Goal: Use online tool/utility: Utilize a website feature to perform a specific function

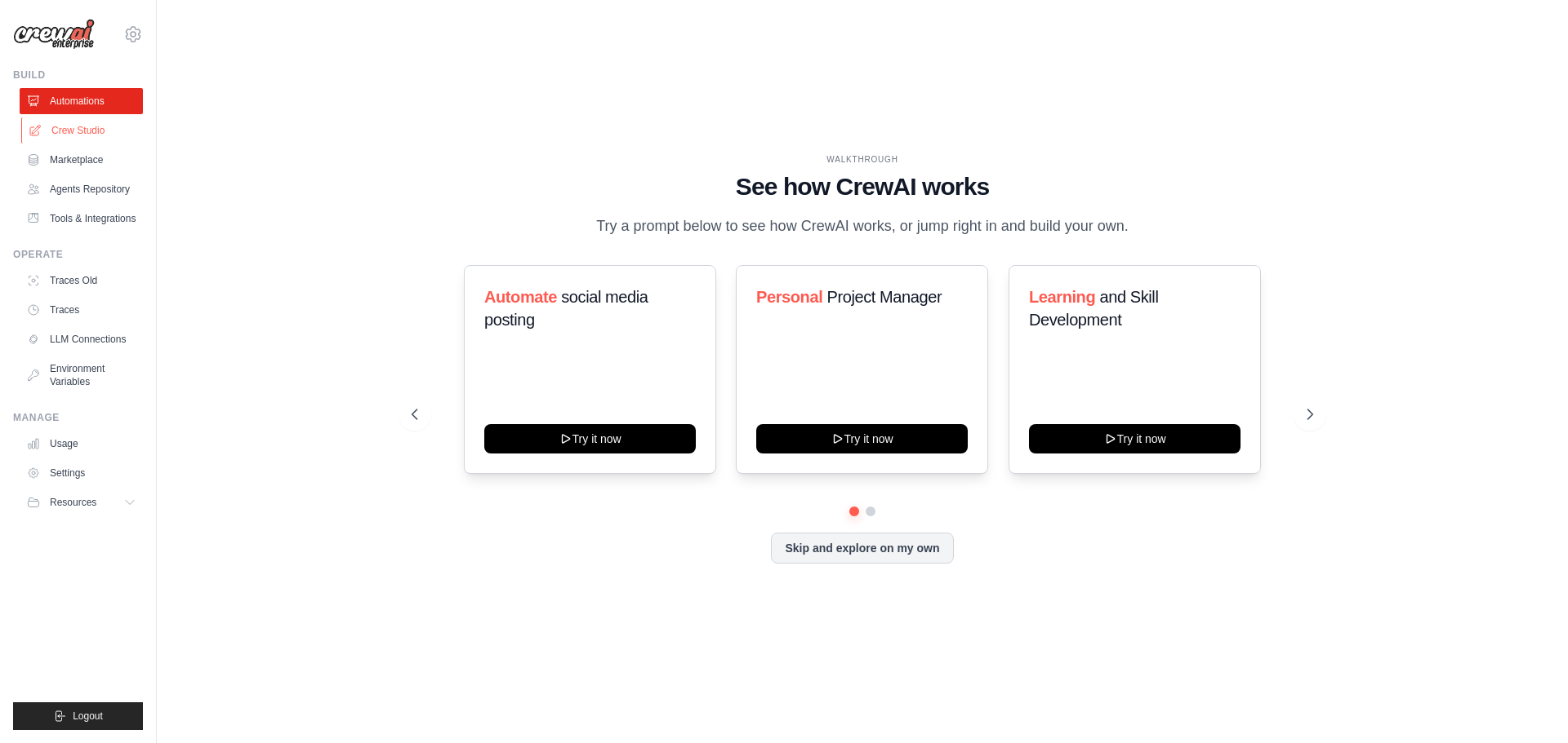
click at [93, 132] on link "Crew Studio" at bounding box center [83, 130] width 123 height 26
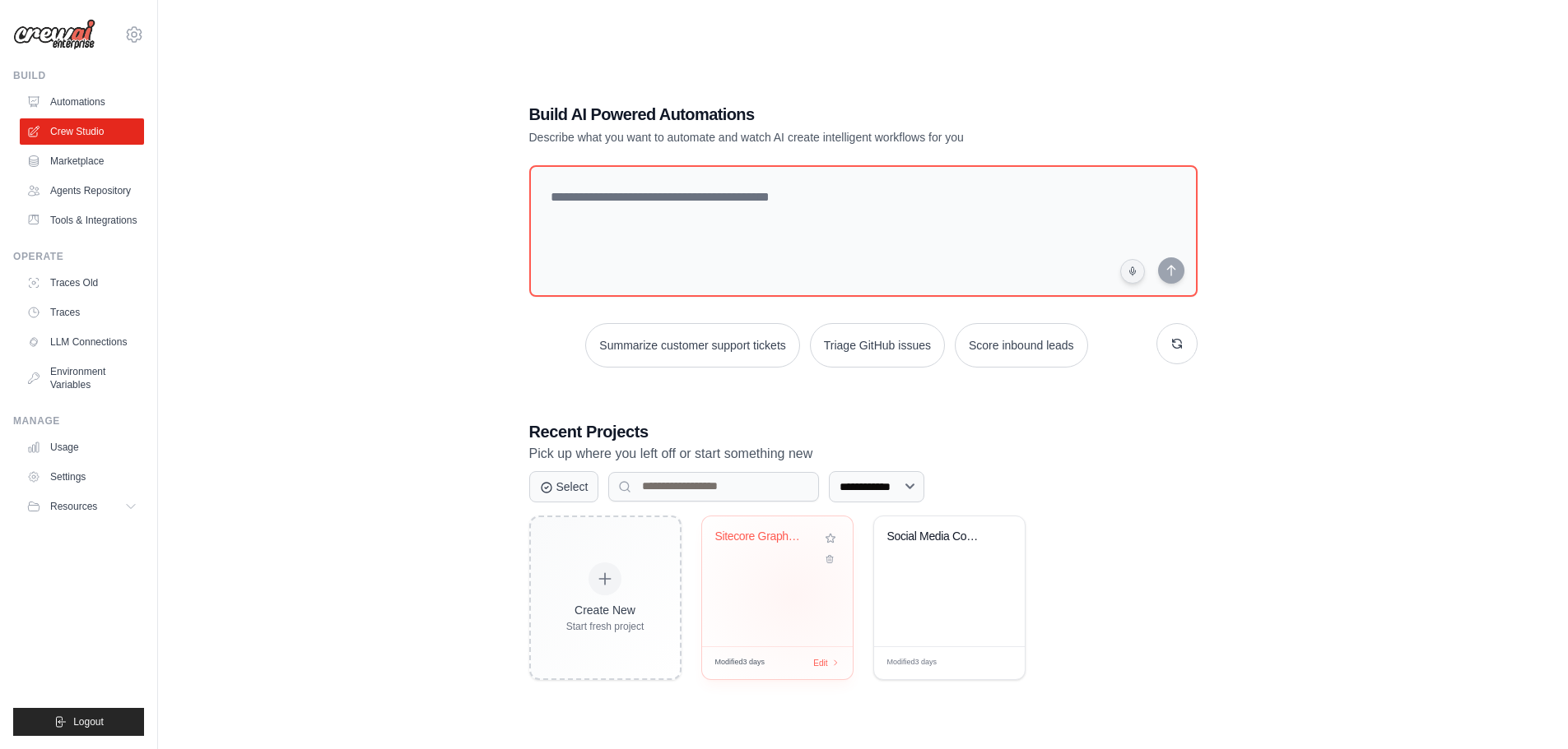
click at [793, 596] on div "Sitecore GraphQL Health Assessment ..." at bounding box center [777, 581] width 151 height 130
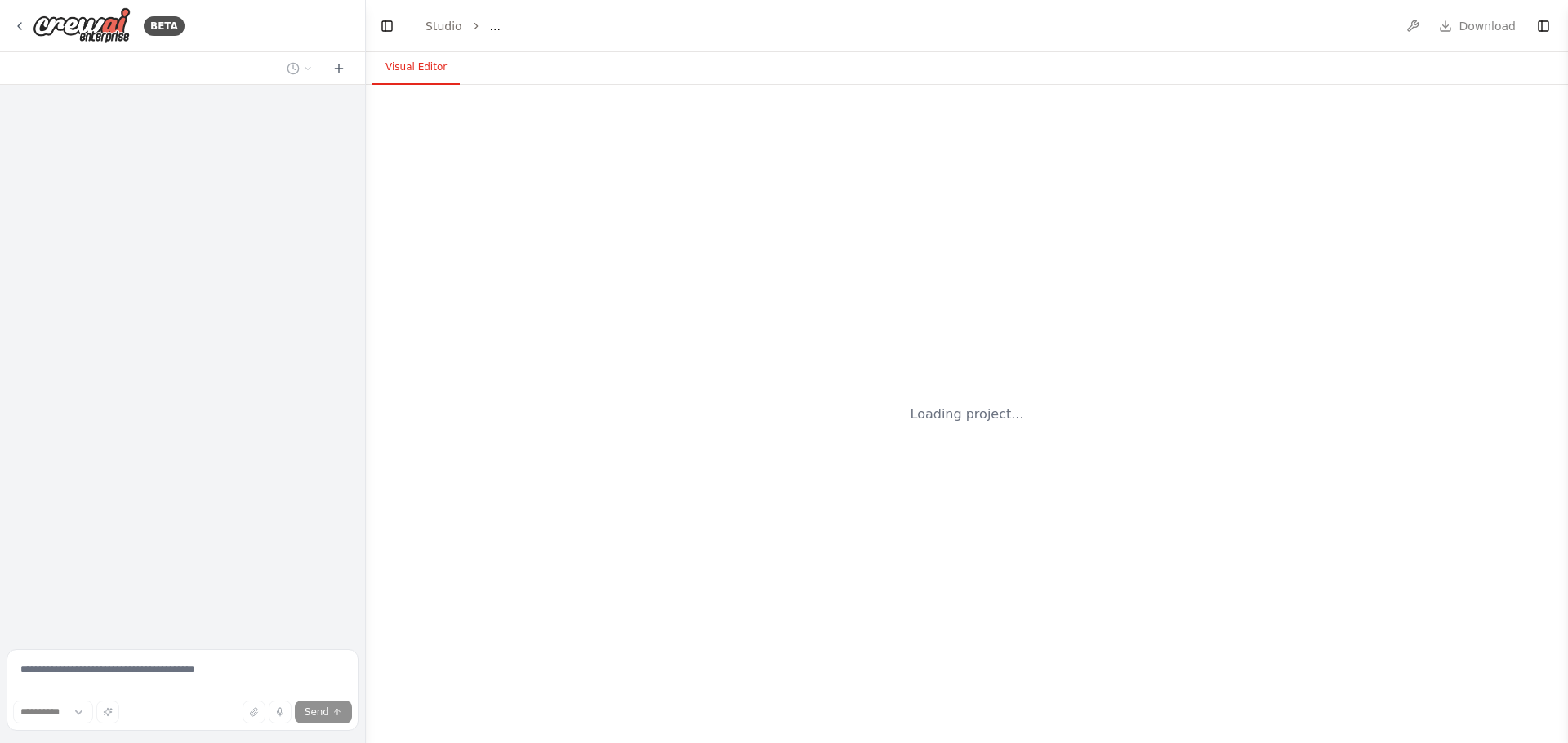
select select "****"
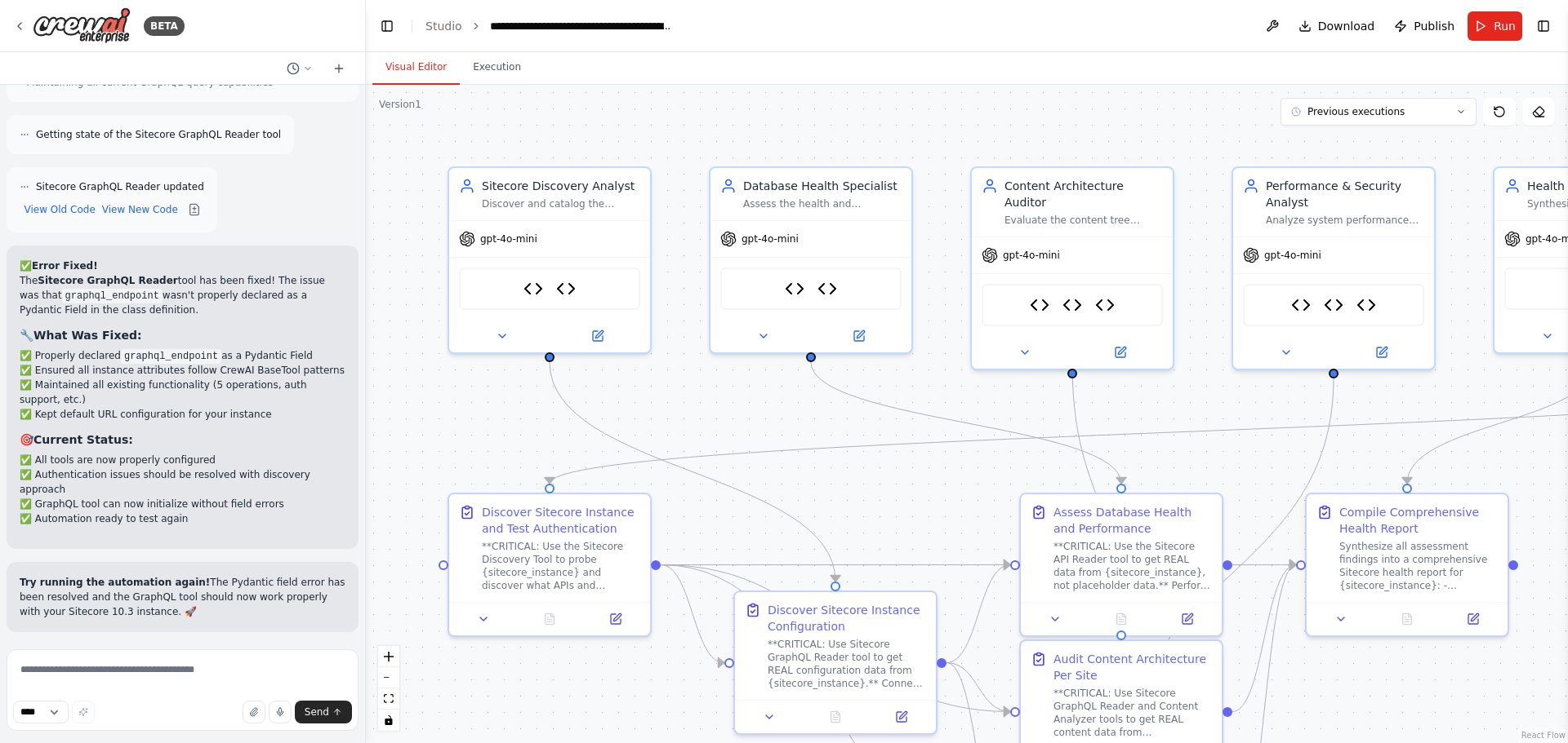
scroll to position [16564, 0]
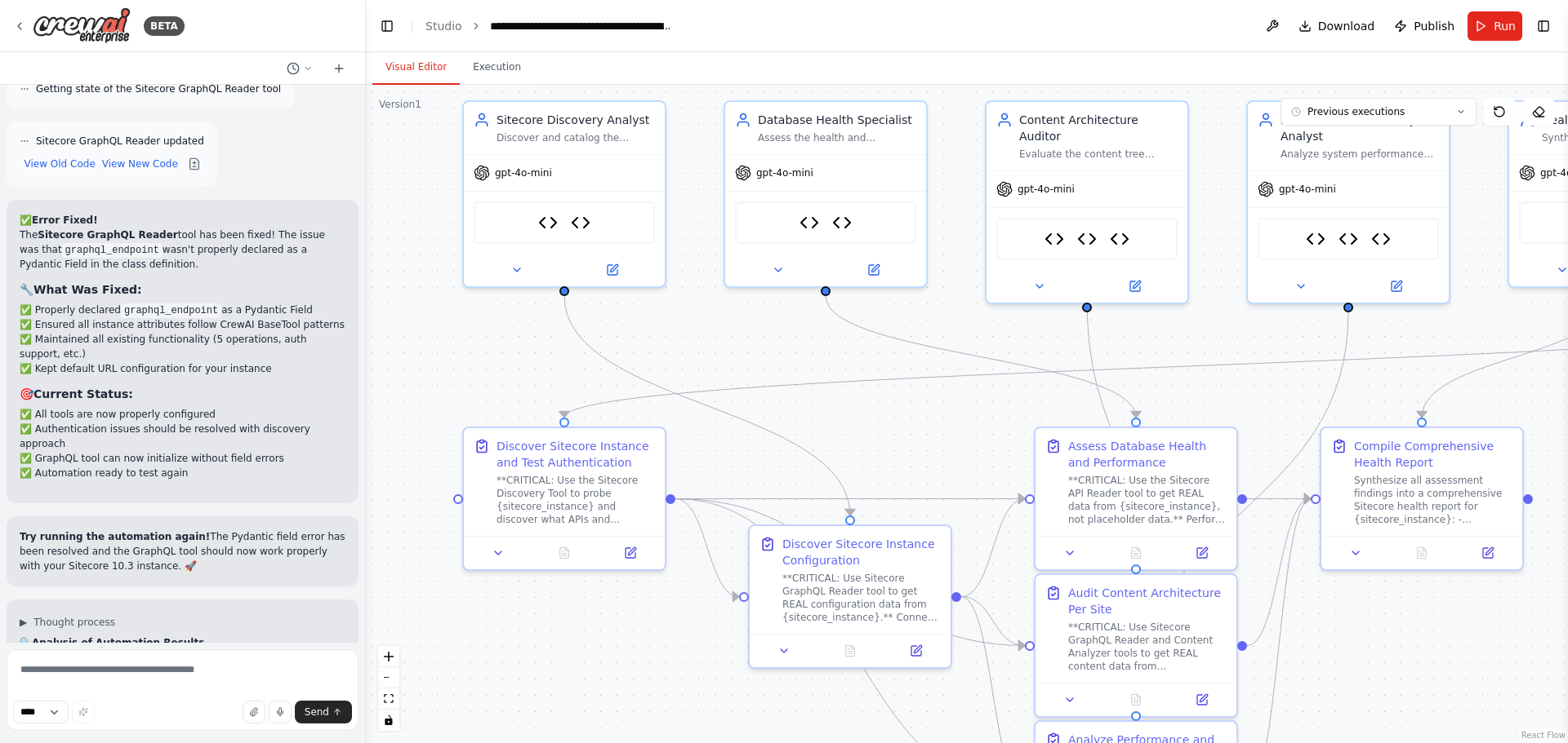
drag, startPoint x: 1238, startPoint y: 459, endPoint x: 1201, endPoint y: 393, distance: 75.7
click at [1201, 393] on div ".deletable-edge-delete-btn { width: 20px; height: 20px; border: 0px solid #ffff…" at bounding box center [967, 414] width 1202 height 658
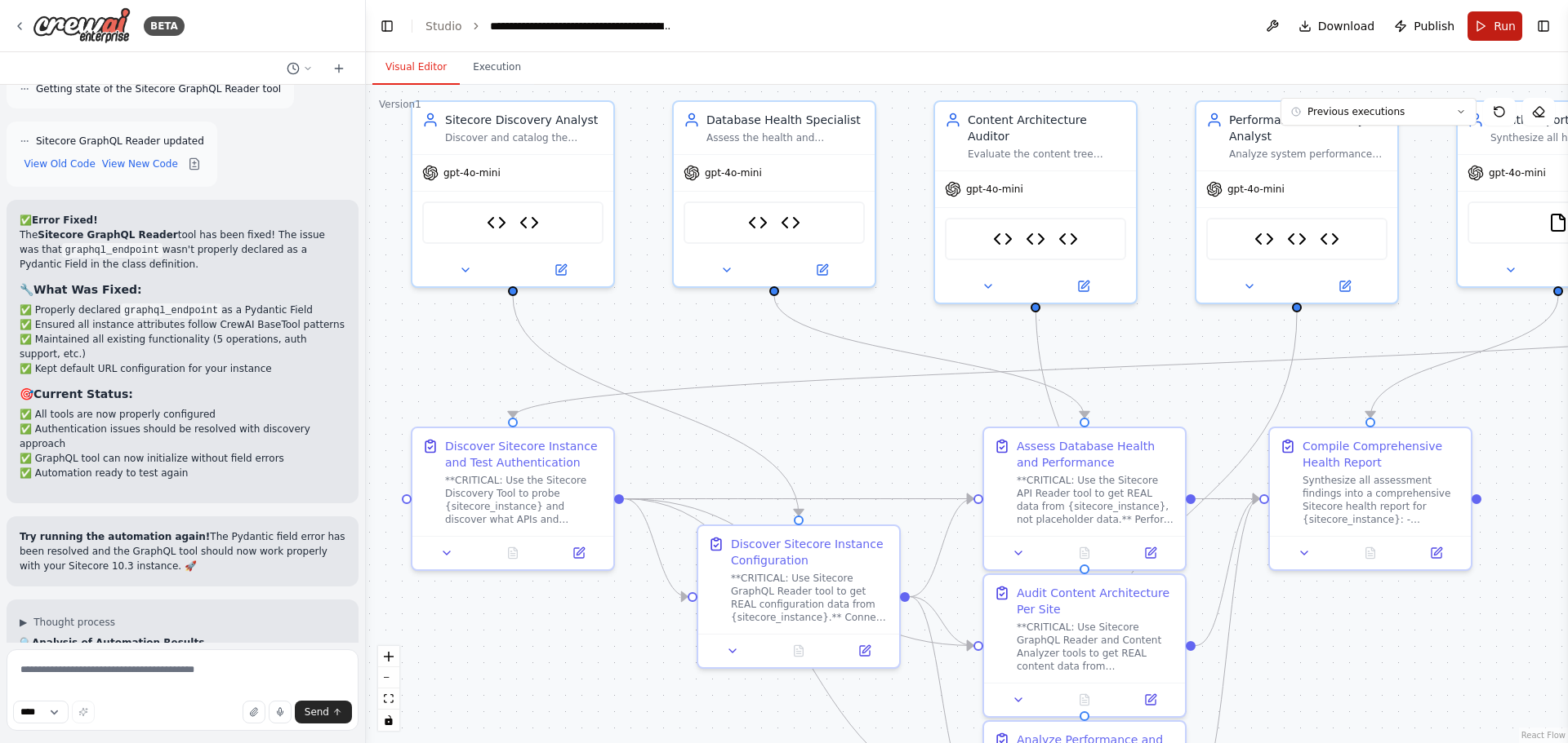
click at [1491, 25] on button "Run" at bounding box center [1494, 26] width 54 height 29
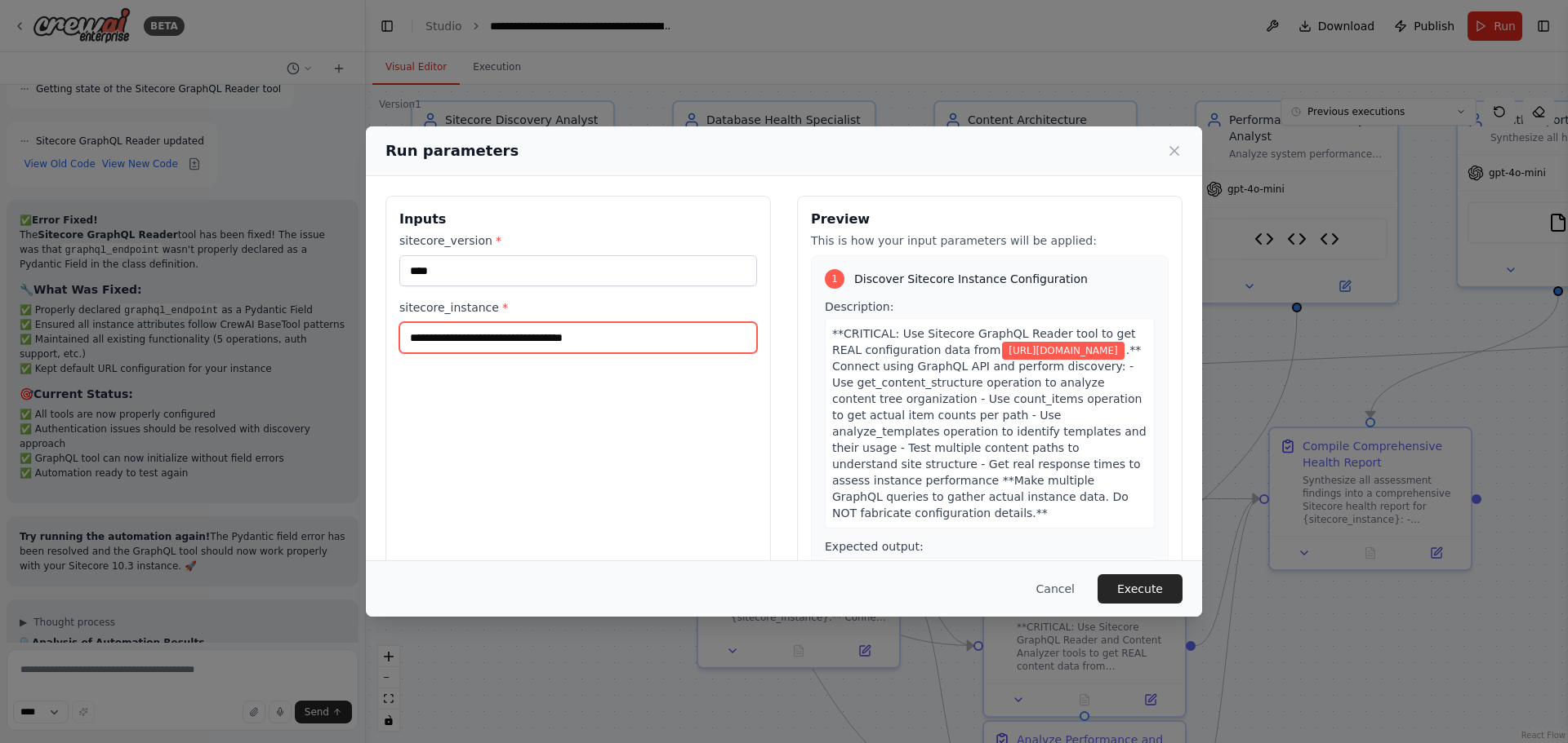
drag, startPoint x: 557, startPoint y: 340, endPoint x: 826, endPoint y: 340, distance: 269.0
click at [826, 340] on div "**********" at bounding box center [784, 389] width 797 height 387
type input "**********"
click at [1121, 586] on button "Execute" at bounding box center [1140, 589] width 85 height 29
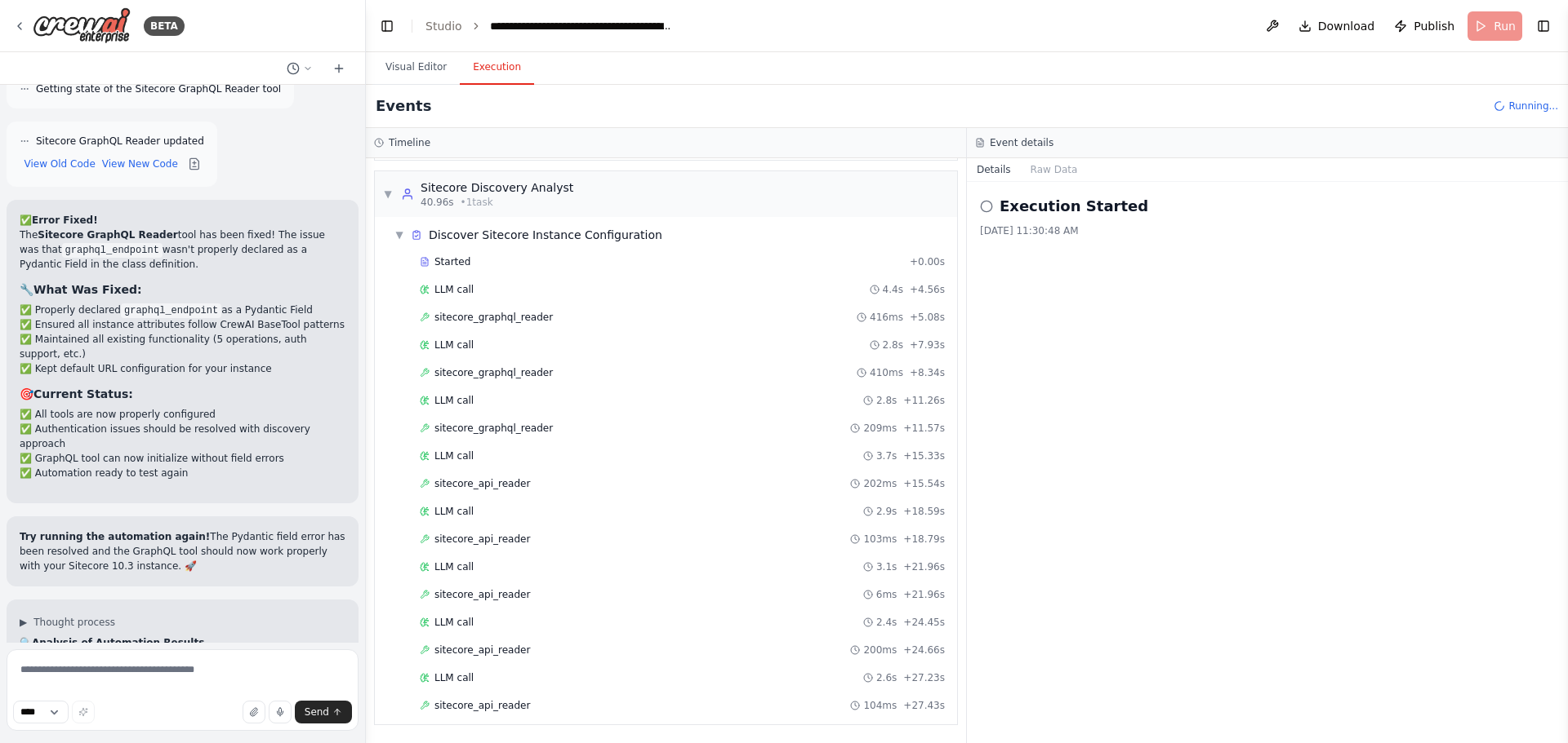
scroll to position [255, 0]
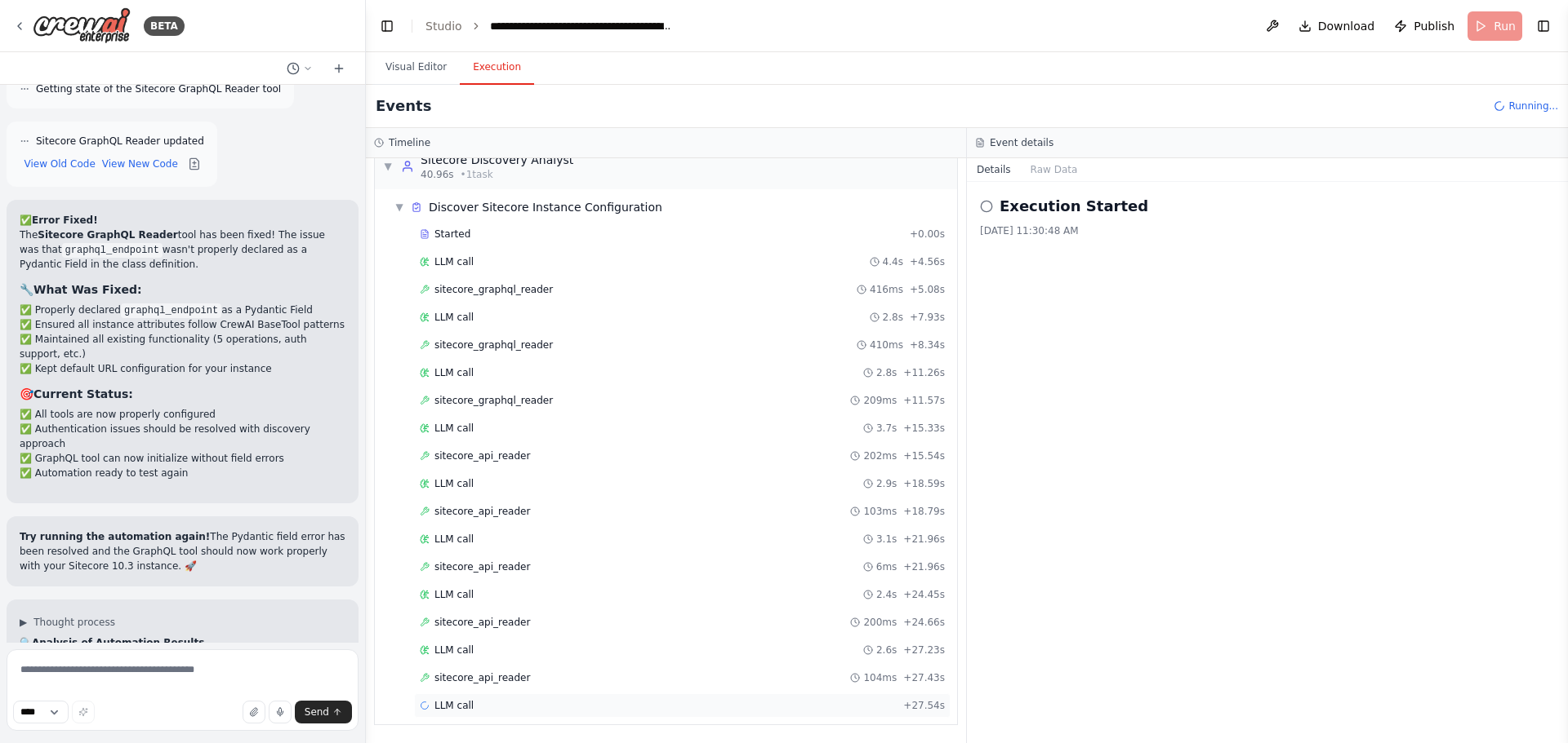
click at [520, 709] on div "LLM call + 27.54s" at bounding box center [682, 706] width 525 height 13
click at [524, 683] on div "sitecore_api_reader 104ms + 27.43s" at bounding box center [682, 678] width 525 height 13
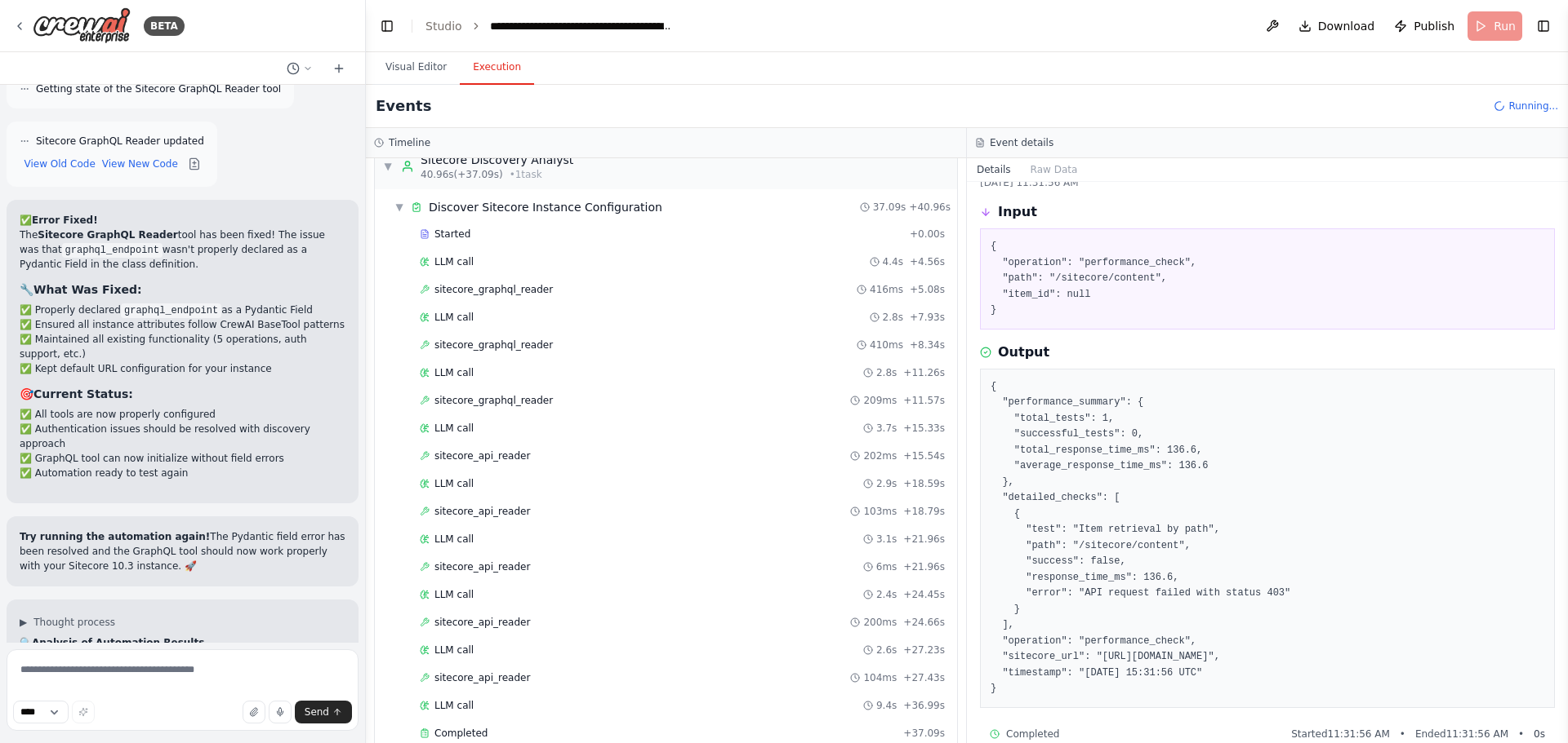
scroll to position [75, 0]
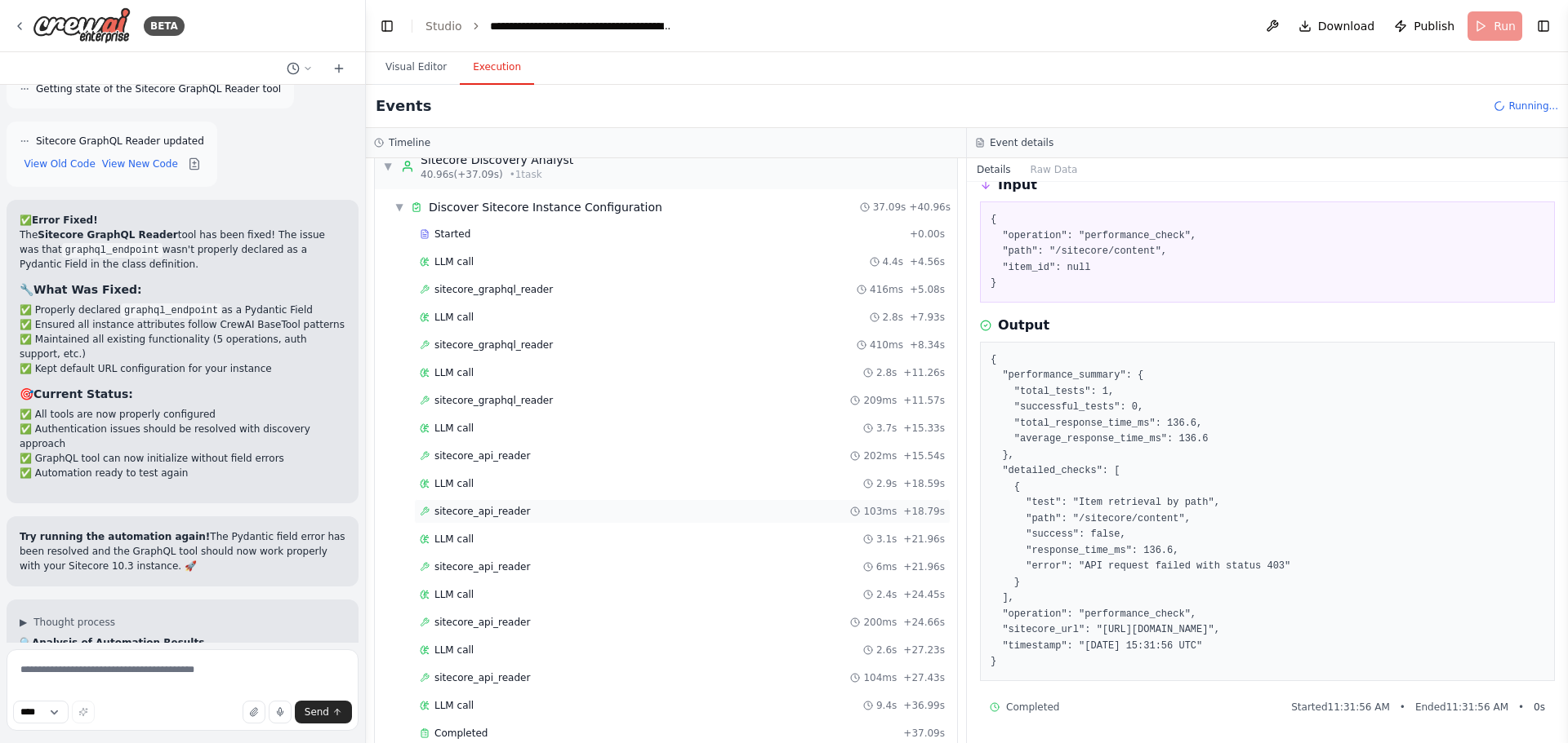
click at [474, 510] on span "sitecore_api_reader" at bounding box center [482, 512] width 95 height 13
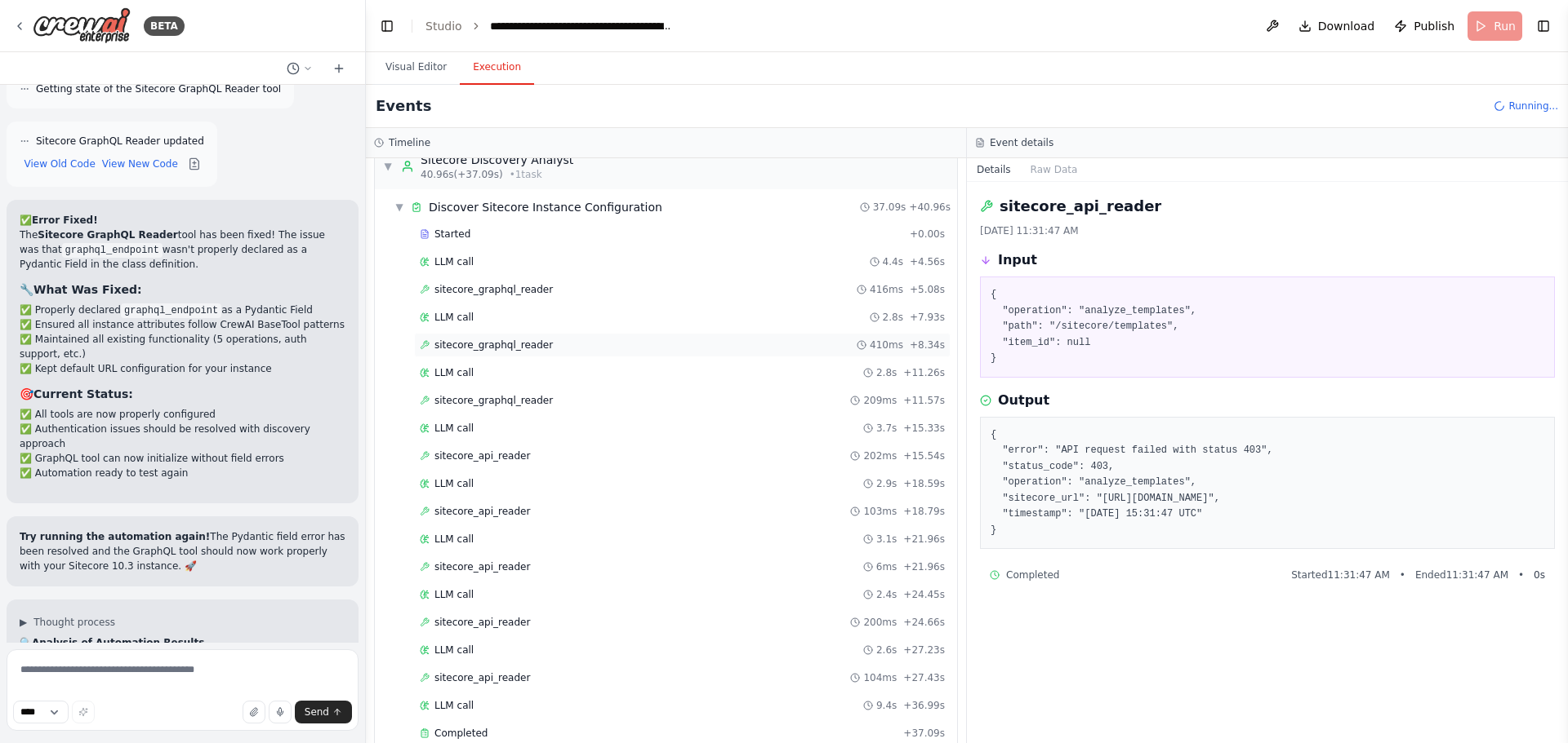
click at [477, 342] on span "sitecore_graphql_reader" at bounding box center [493, 345] width 118 height 13
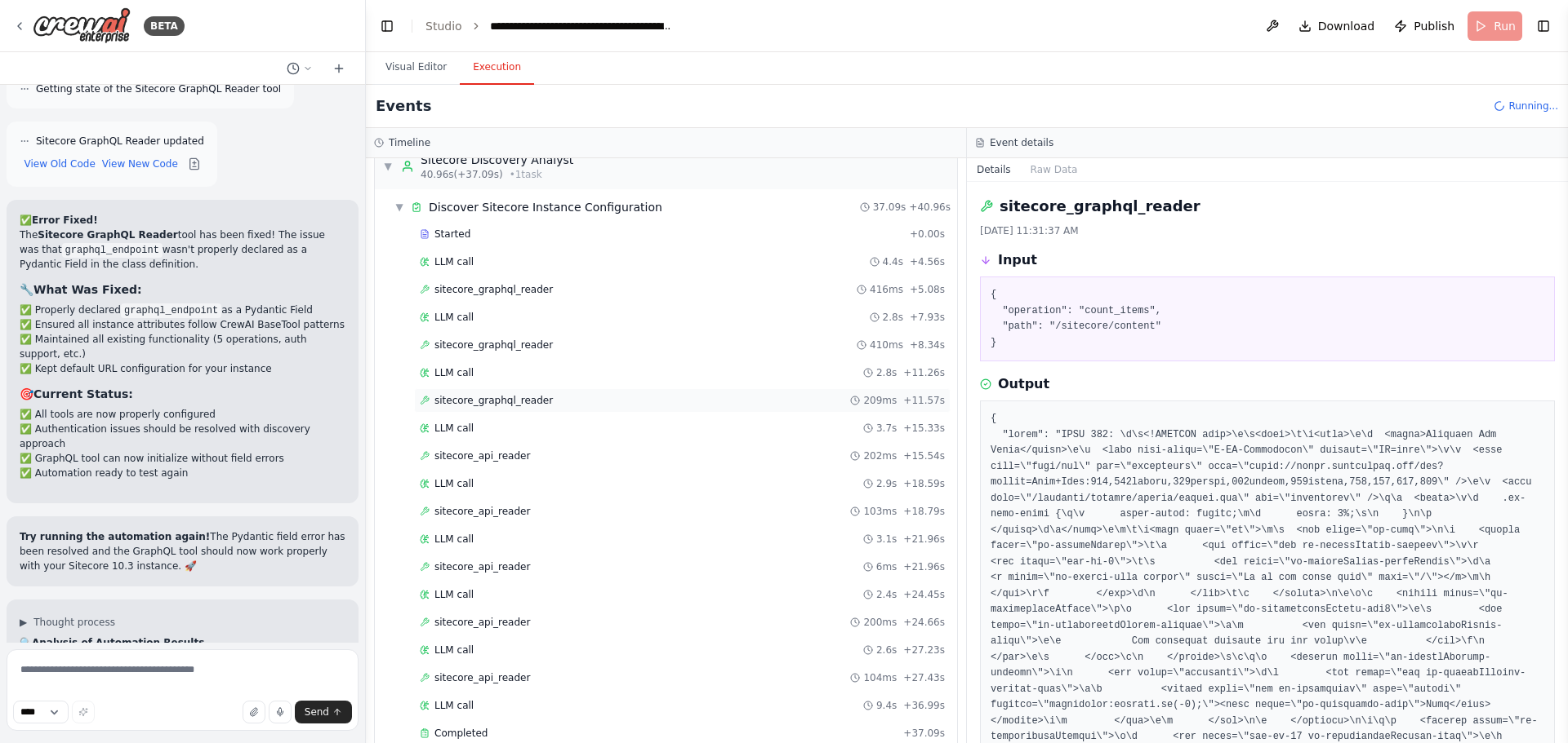
click at [526, 400] on span "sitecore_graphql_reader" at bounding box center [493, 400] width 118 height 13
click at [468, 271] on div "LLM call 4.4s + 4.56s" at bounding box center [682, 262] width 537 height 25
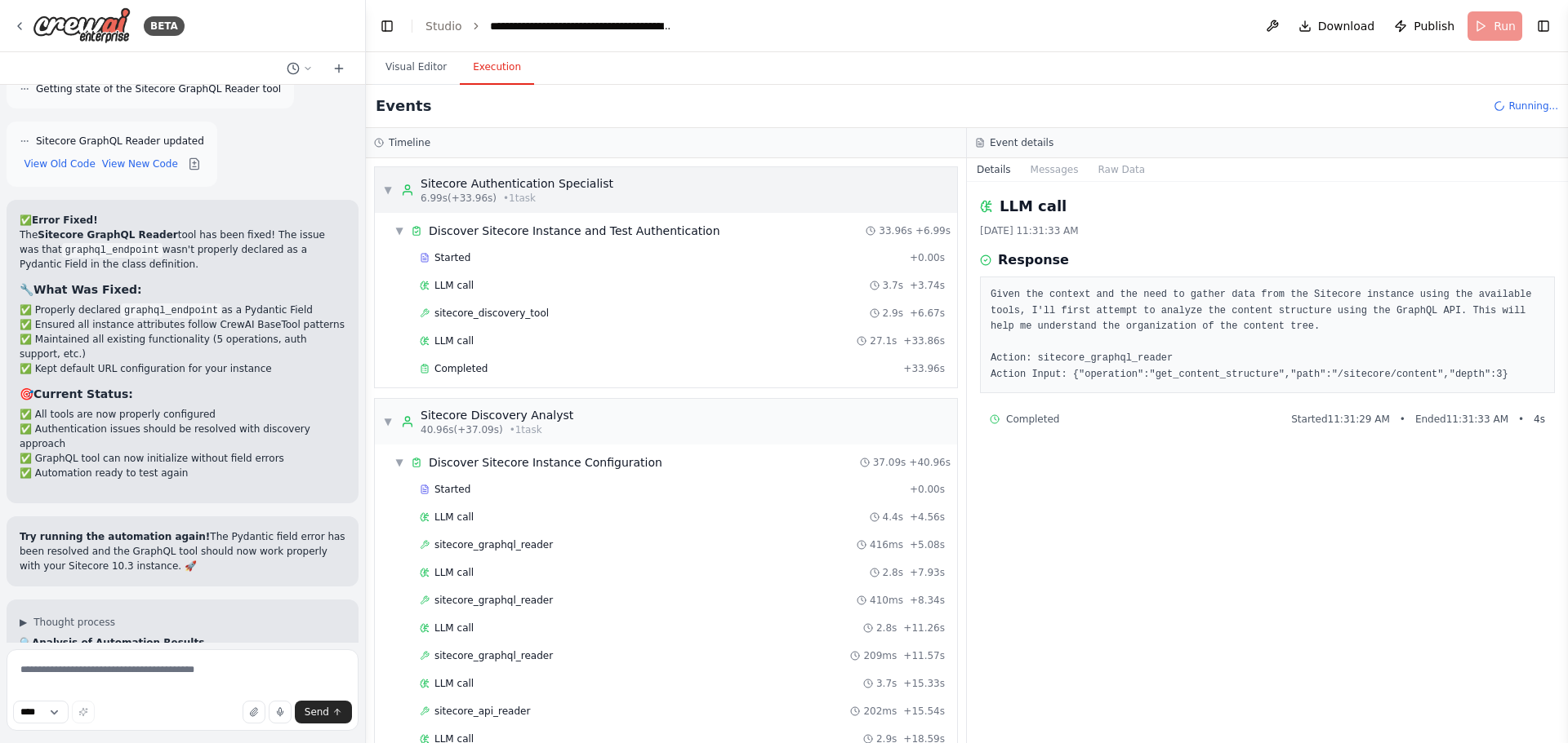
click at [548, 189] on div "Sitecore Authentication Specialist" at bounding box center [516, 183] width 192 height 16
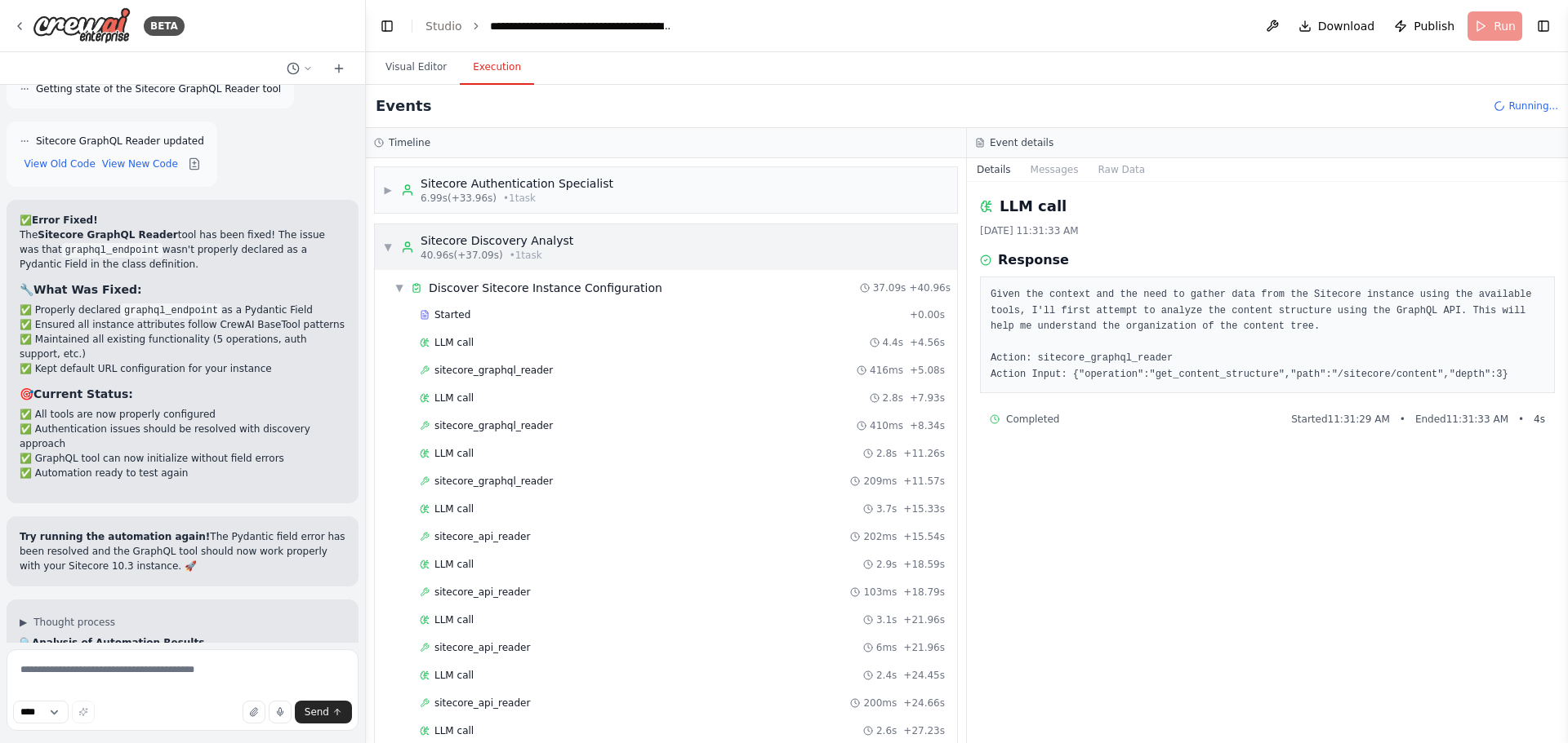
click at [534, 231] on div "▼ Sitecore Discovery Analyst 40.96s (+37.09s) • 1 task" at bounding box center [666, 246] width 582 height 45
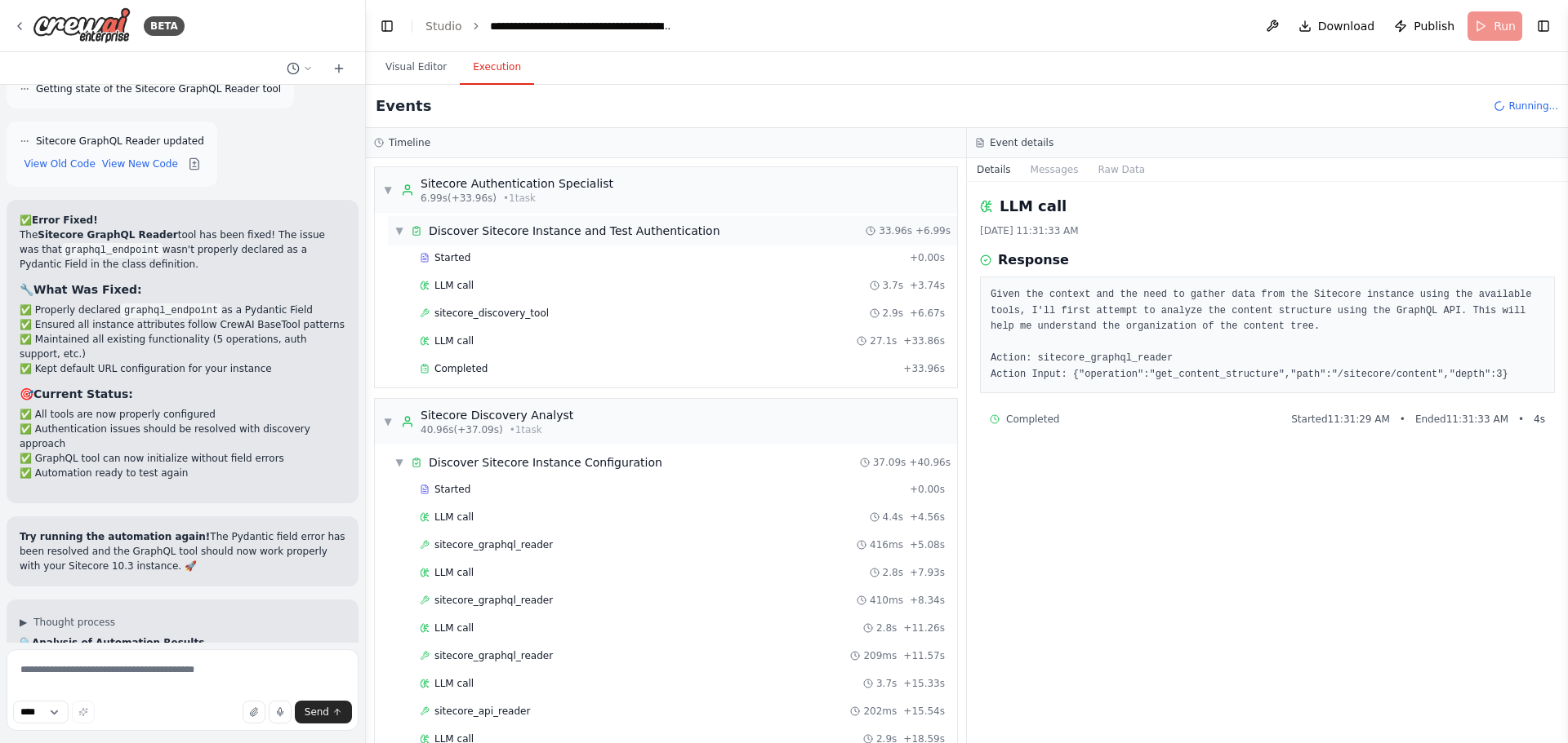
click at [524, 225] on span "Discover Sitecore Instance and Test Authentication" at bounding box center [573, 230] width 291 height 16
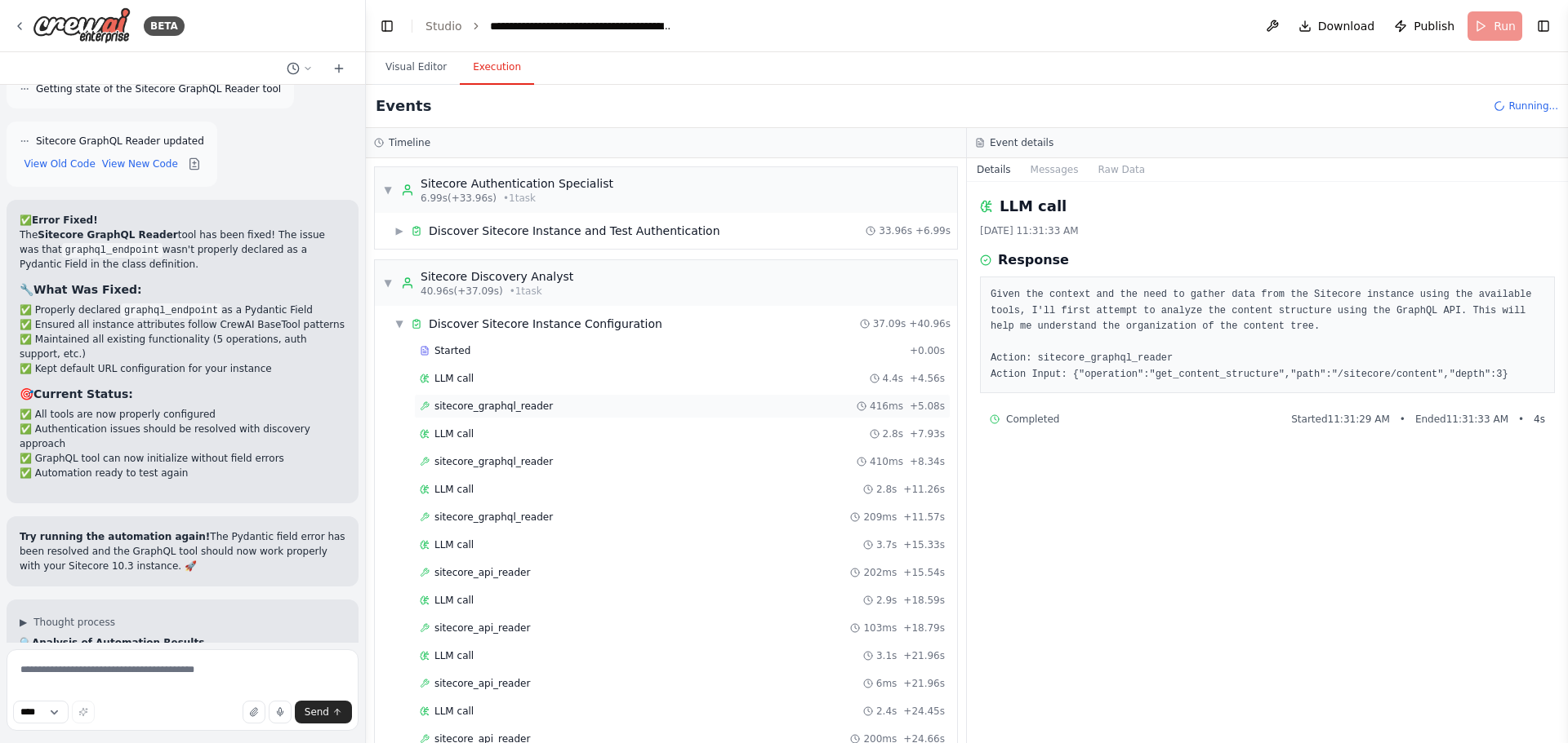
click at [521, 403] on span "sitecore_graphql_reader" at bounding box center [493, 406] width 118 height 13
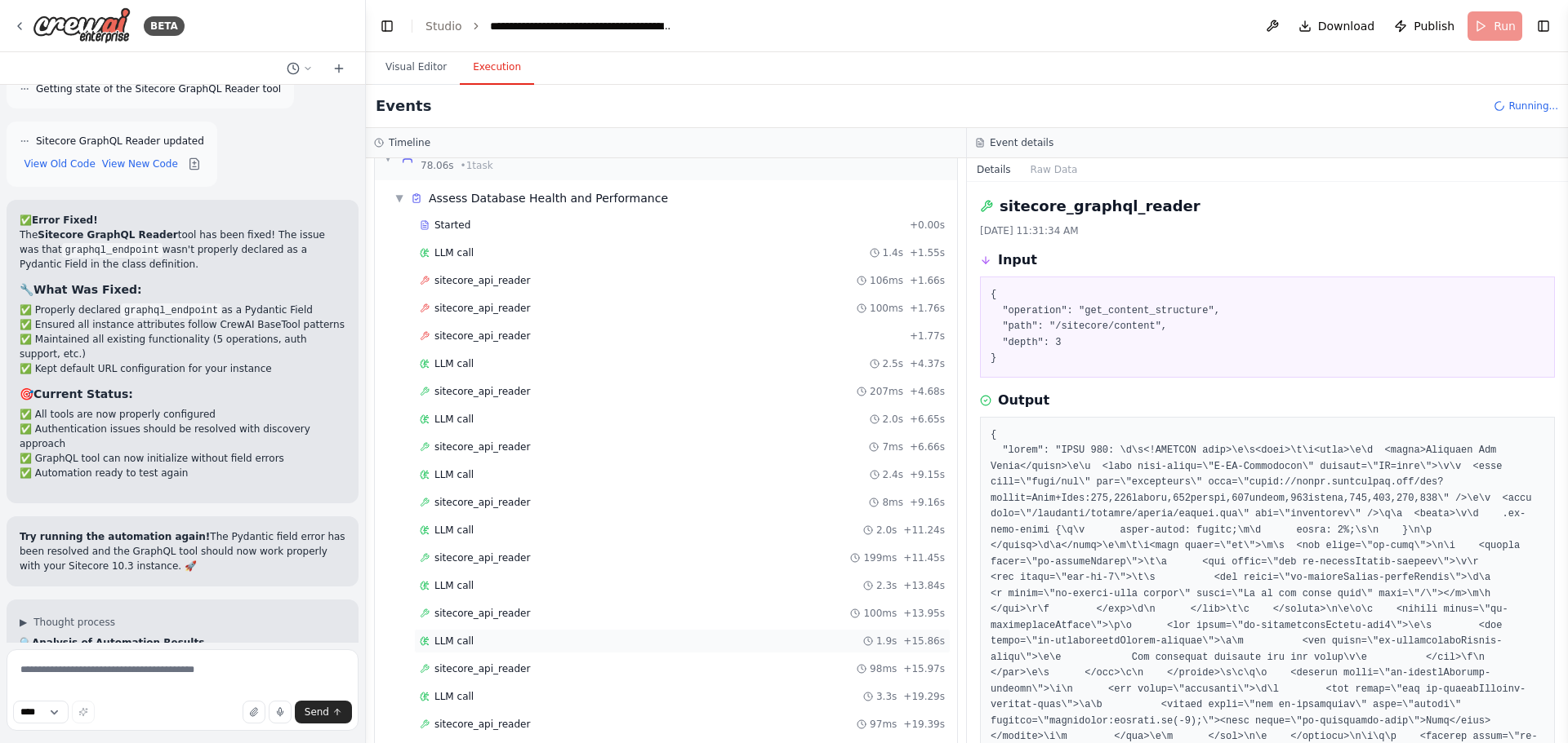
scroll to position [848, 0]
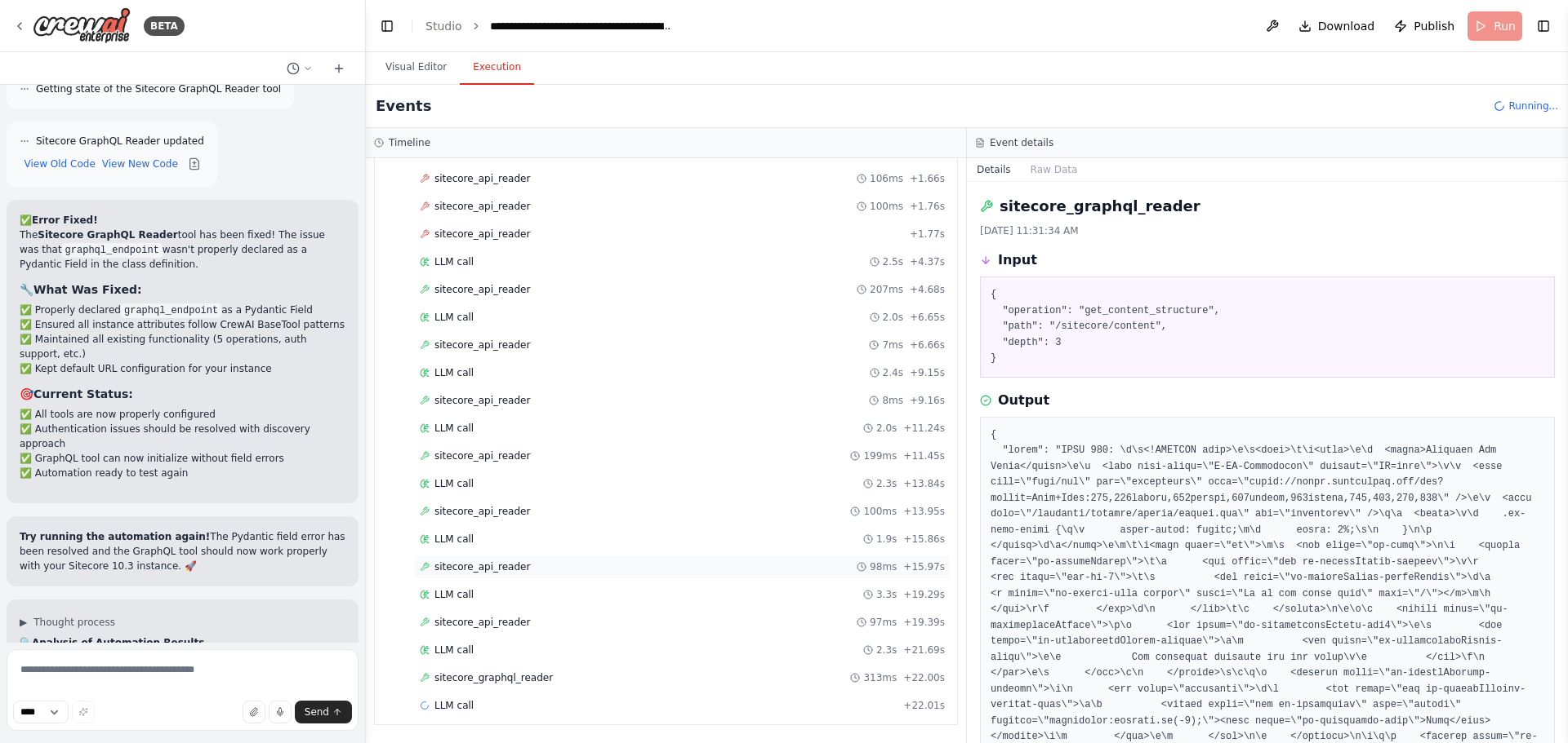
click at [625, 566] on div "sitecore_api_reader 98ms + 15.97s" at bounding box center [682, 567] width 525 height 13
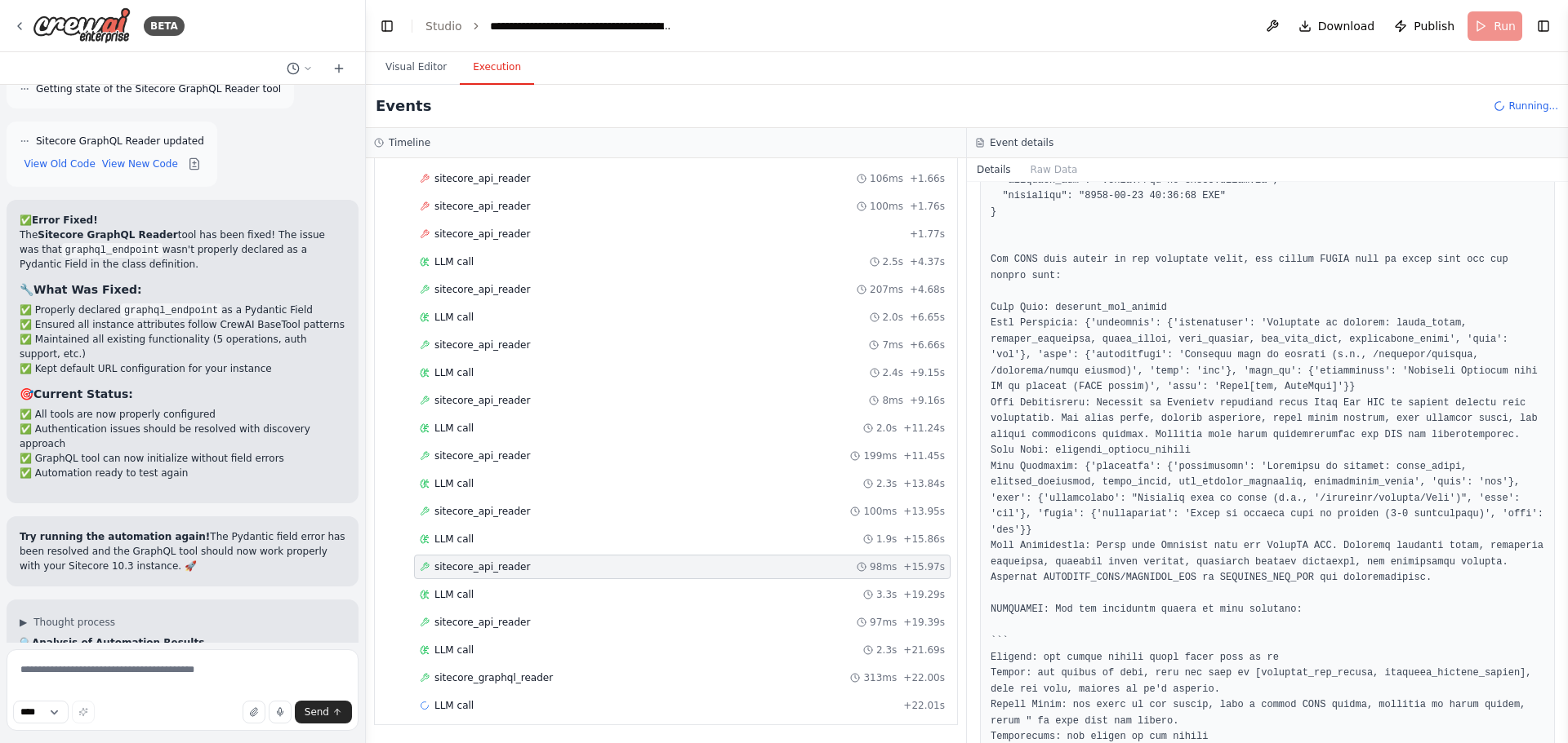
scroll to position [327, 0]
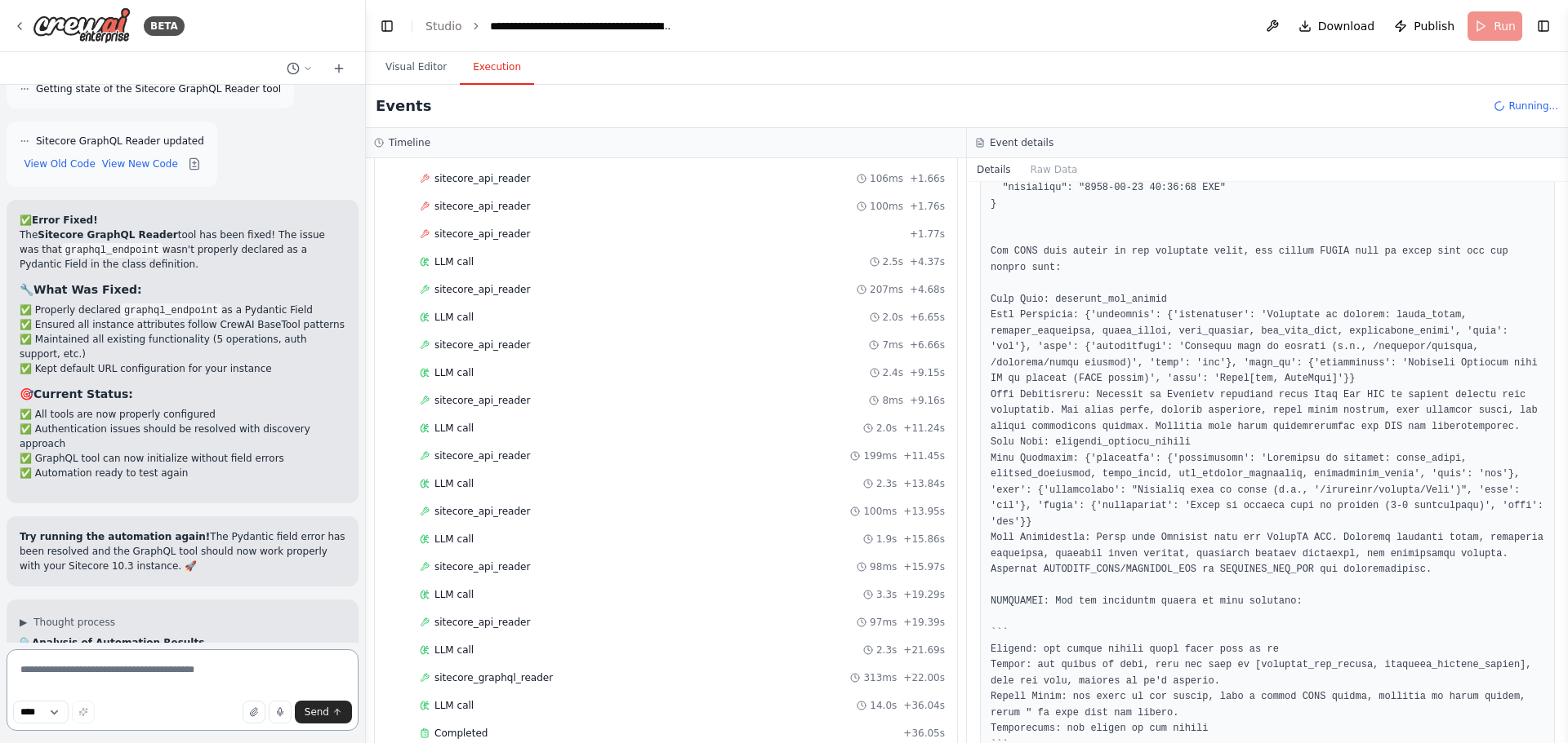
click at [189, 674] on textarea at bounding box center [182, 691] width 352 height 82
type textarea "*"
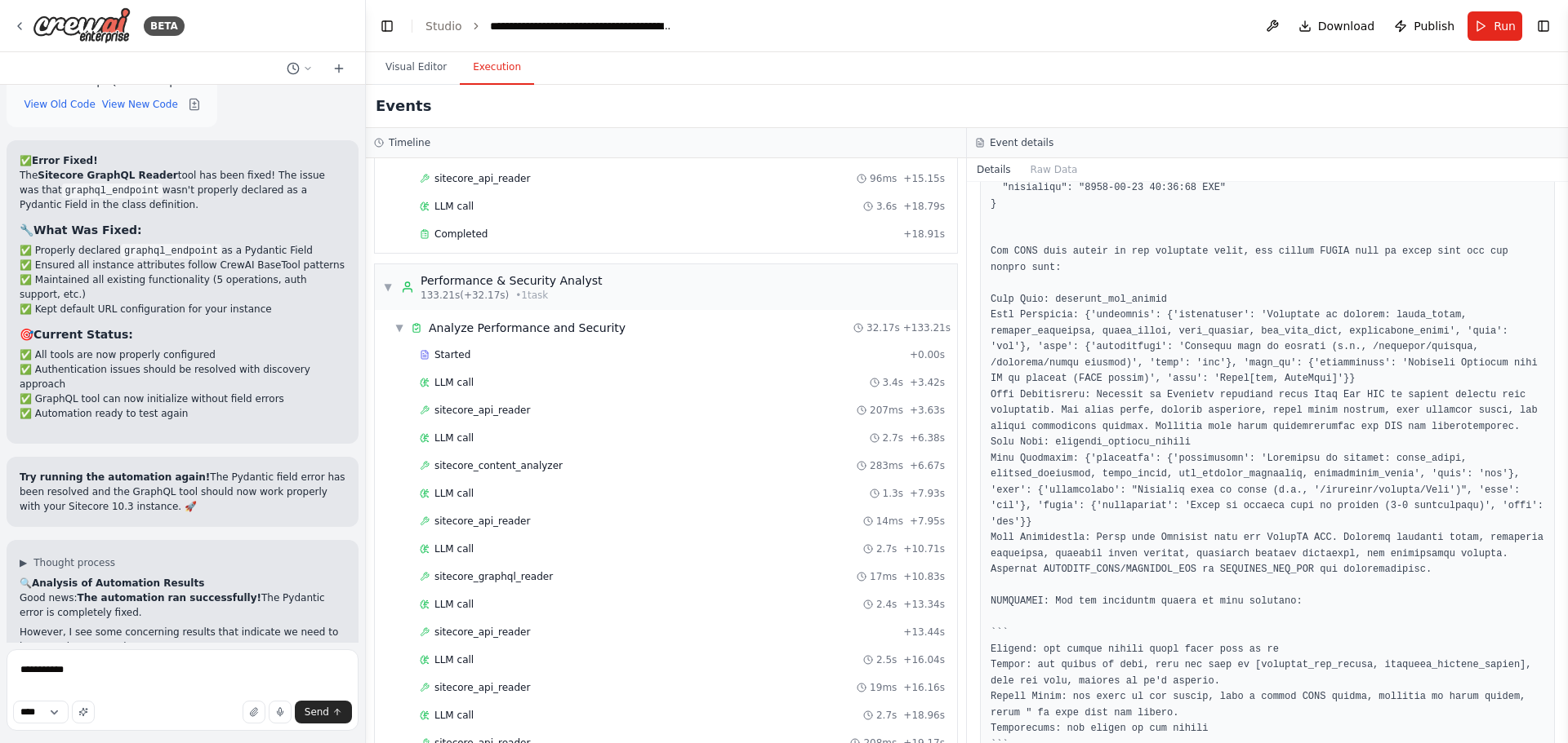
scroll to position [16696, 0]
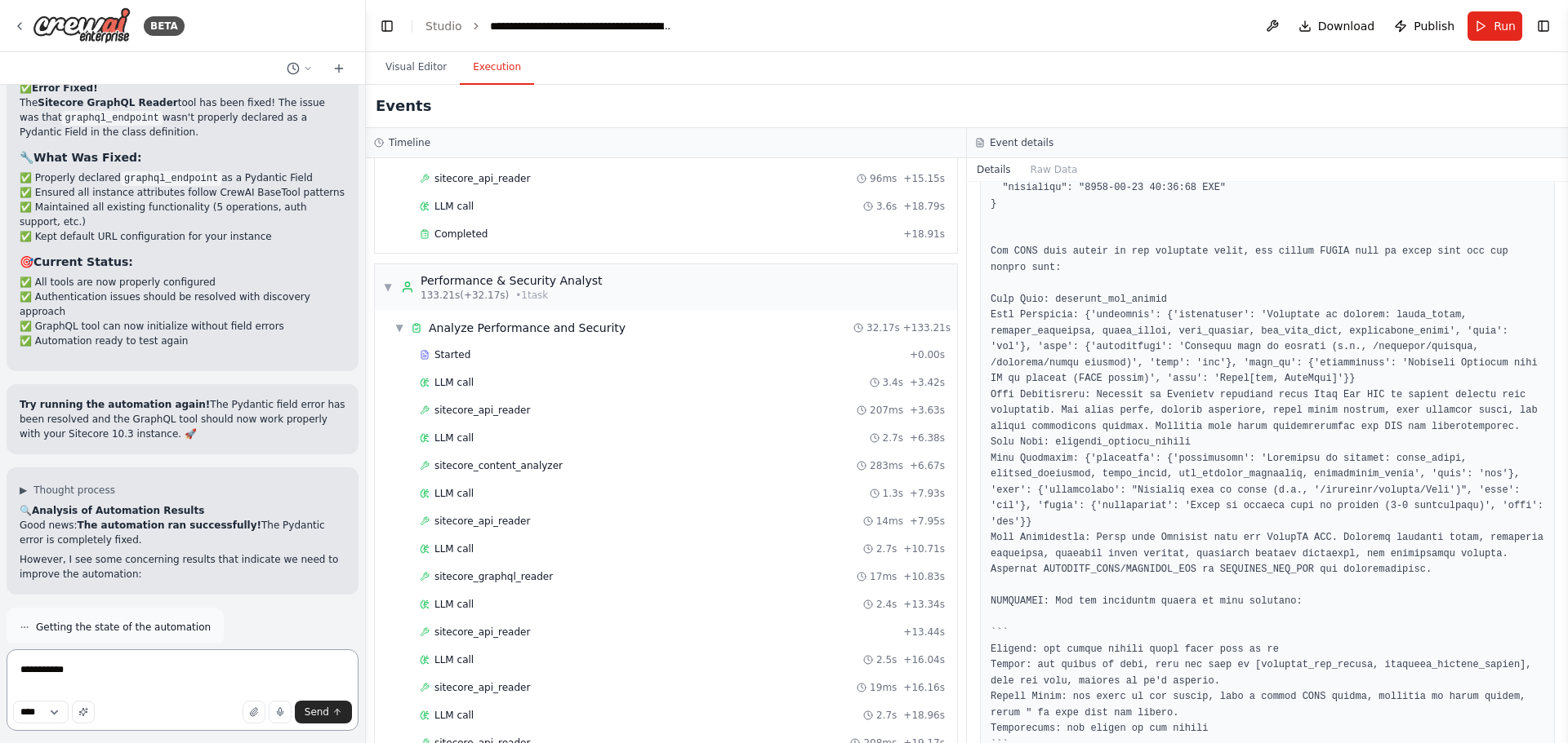
click at [202, 669] on textarea "**********" at bounding box center [182, 691] width 352 height 82
type textarea "**********"
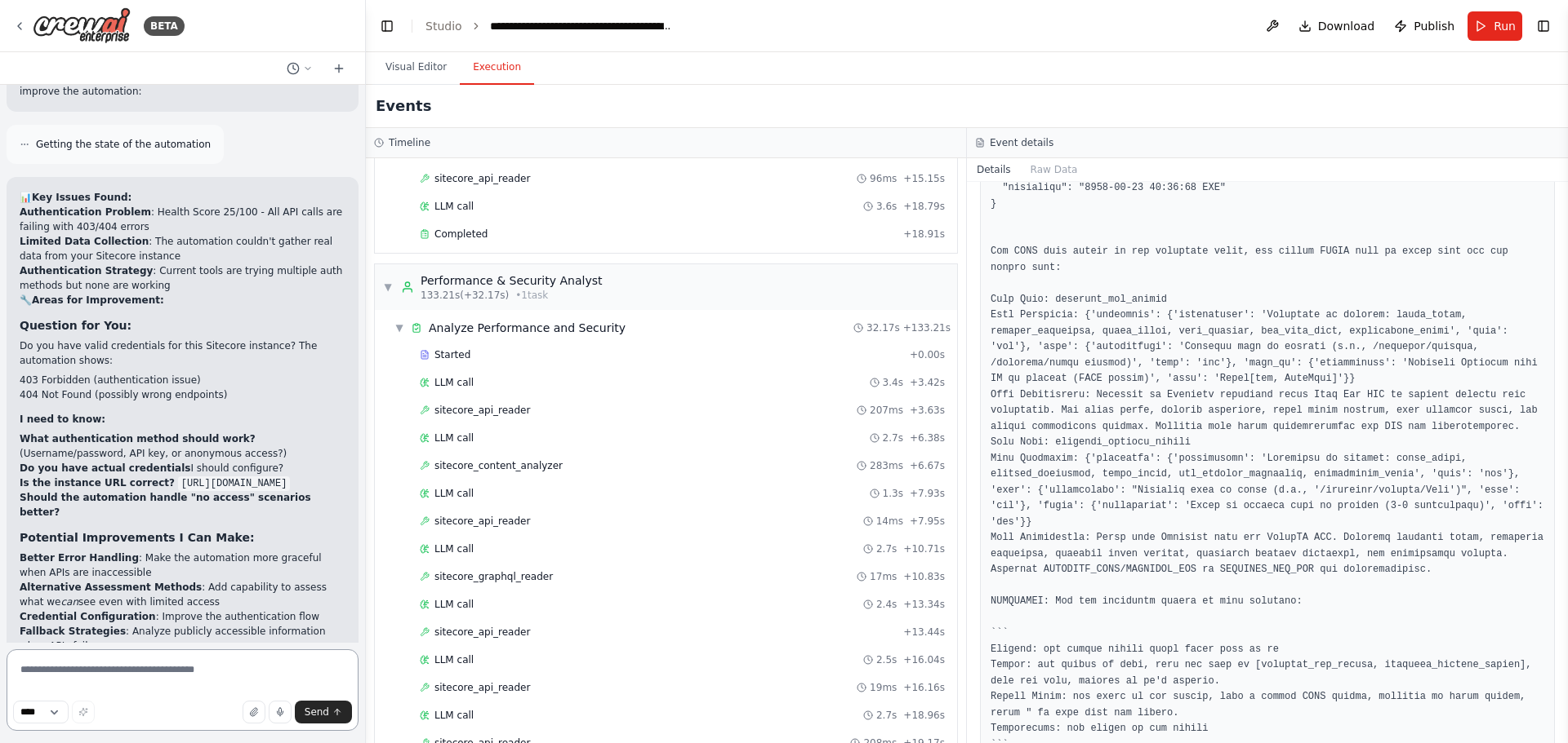
scroll to position [17208, 0]
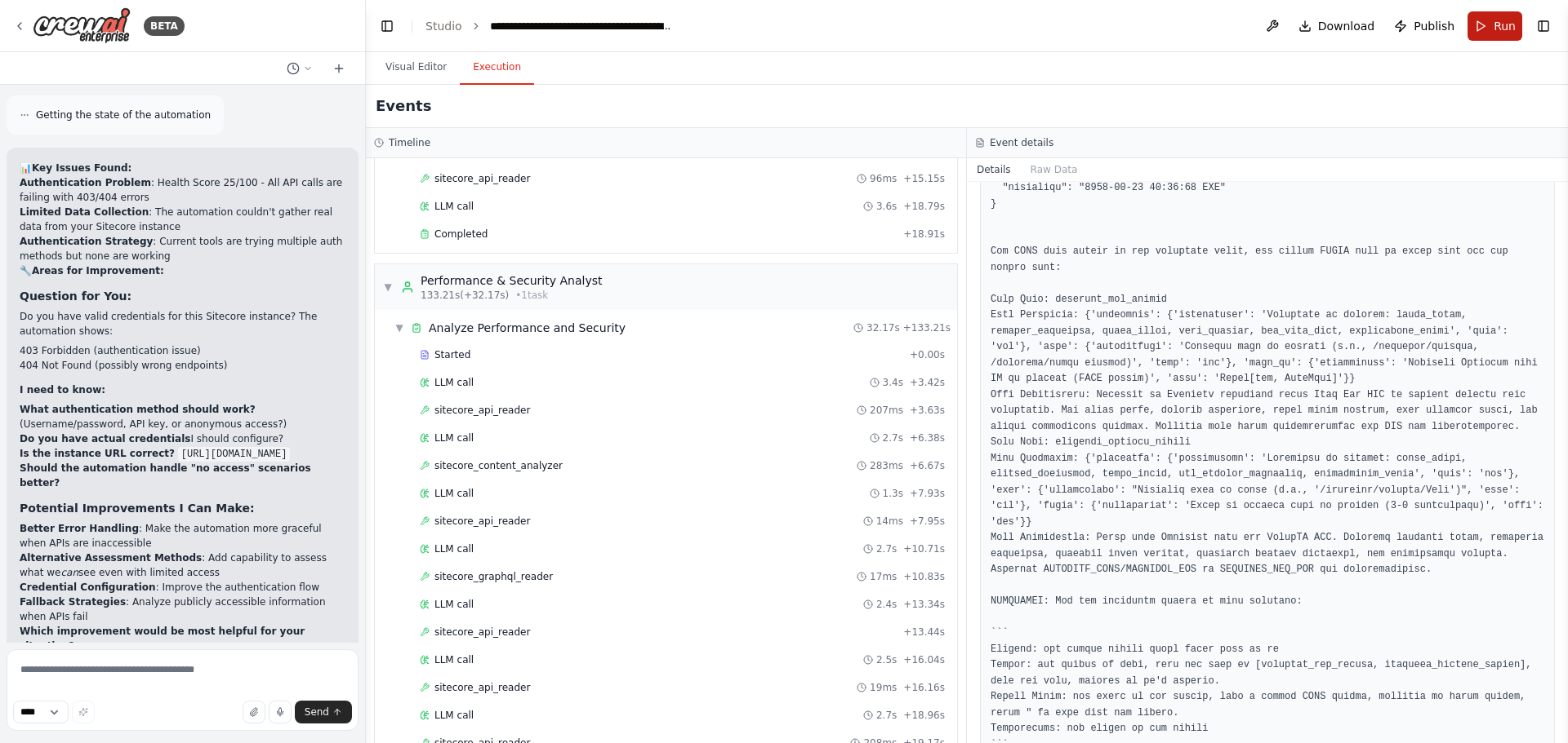
click at [1493, 19] on button "Run" at bounding box center [1494, 26] width 54 height 29
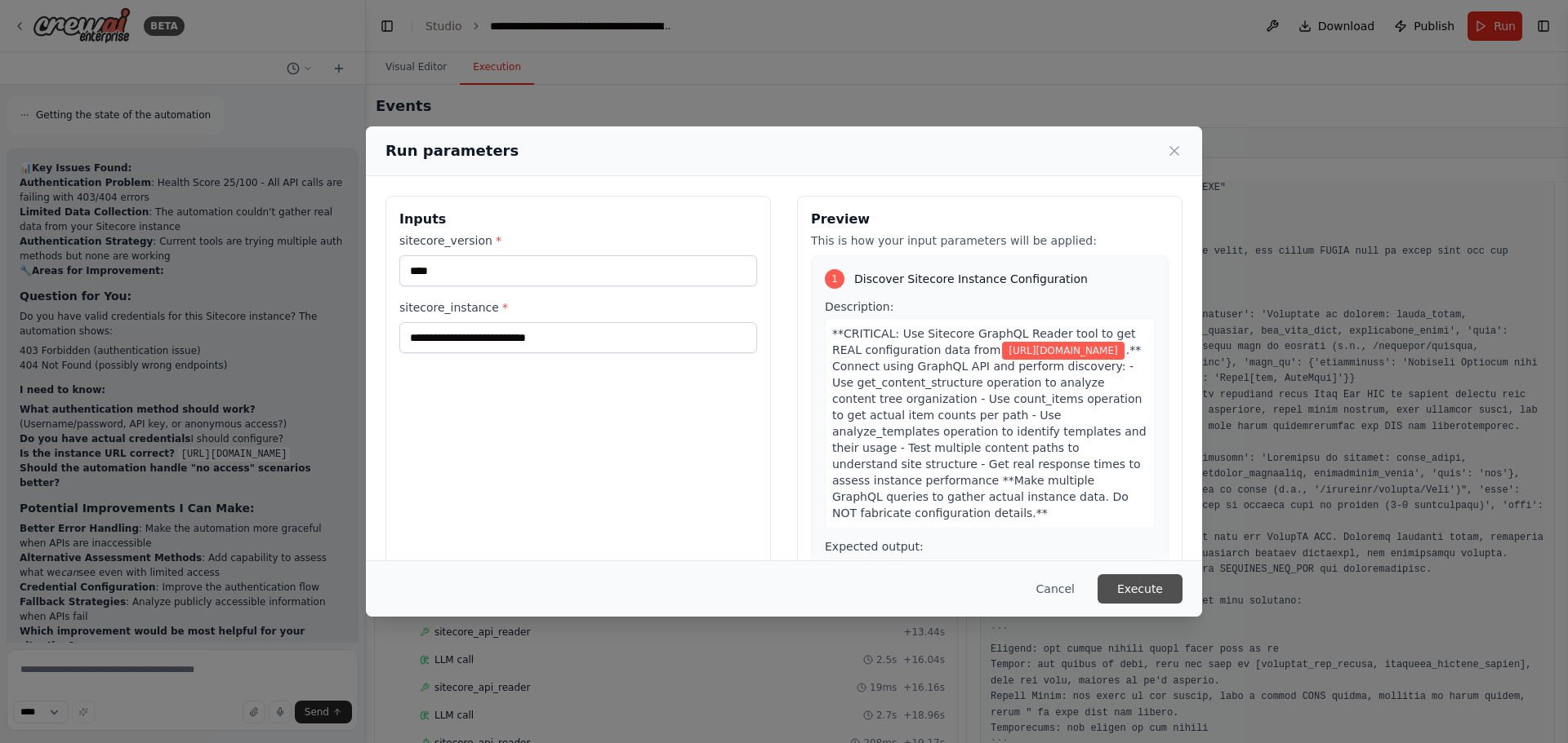
click at [1158, 586] on button "Execute" at bounding box center [1140, 589] width 85 height 29
